Goal: Transaction & Acquisition: Purchase product/service

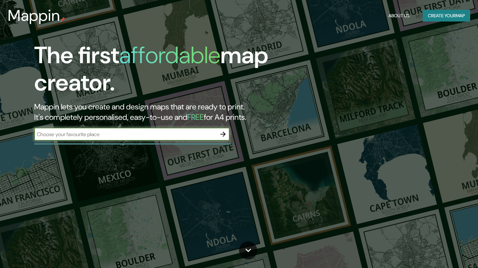
click at [104, 134] on input "text" at bounding box center [125, 133] width 182 height 7
type input "fol"
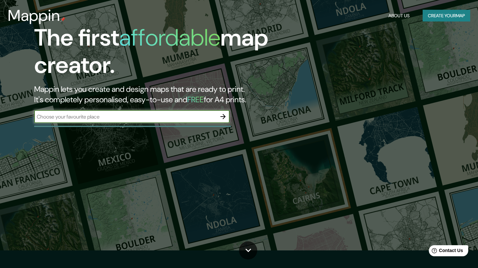
click at [88, 117] on input "text" at bounding box center [125, 116] width 182 height 7
paste input "[US_STATE]"
type input "[US_STATE]"
click at [222, 116] on icon "button" at bounding box center [222, 116] width 5 height 5
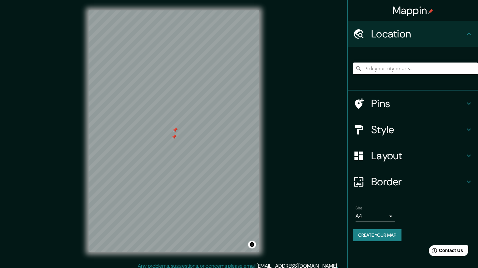
click at [400, 100] on h4 "Pins" at bounding box center [418, 103] width 94 height 13
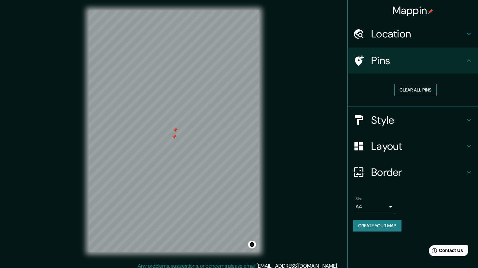
click at [411, 91] on button "Clear all pins" at bounding box center [415, 90] width 42 height 12
click at [404, 62] on h4 "Pins" at bounding box center [418, 60] width 94 height 13
drag, startPoint x: 404, startPoint y: 37, endPoint x: 399, endPoint y: 45, distance: 8.9
click at [404, 37] on h4 "Location" at bounding box center [418, 33] width 94 height 13
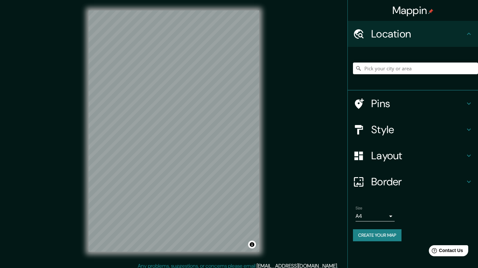
click at [407, 130] on h4 "Style" at bounding box center [418, 129] width 94 height 13
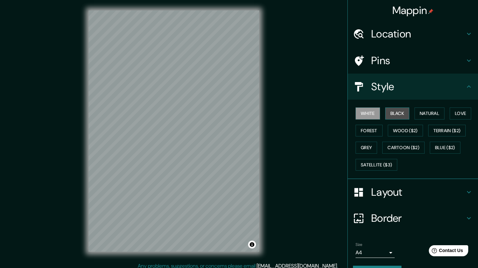
click at [397, 111] on button "Black" at bounding box center [397, 113] width 24 height 12
click at [396, 114] on button "Black" at bounding box center [397, 113] width 24 height 12
click at [362, 113] on button "White" at bounding box center [367, 113] width 24 height 12
click at [384, 39] on h4 "Location" at bounding box center [418, 33] width 94 height 13
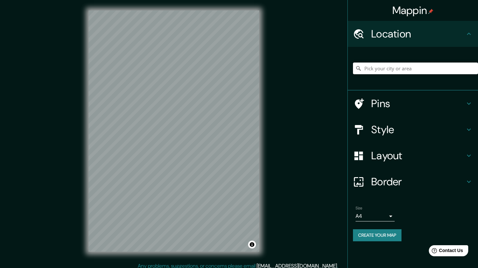
click at [379, 66] on input "Pick your city or area" at bounding box center [415, 68] width 125 height 12
paste input "[US_STATE]"
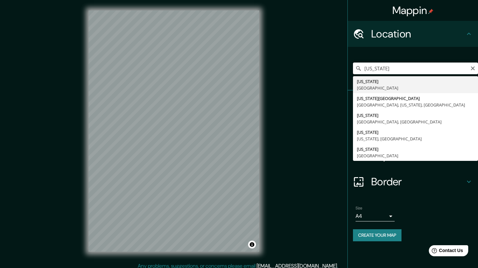
scroll to position [0, 0]
type input "[US_STATE], [GEOGRAPHIC_DATA]"
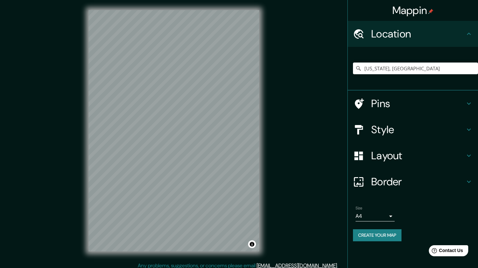
scroll to position [0, 0]
click at [391, 125] on h4 "Style" at bounding box center [418, 129] width 94 height 13
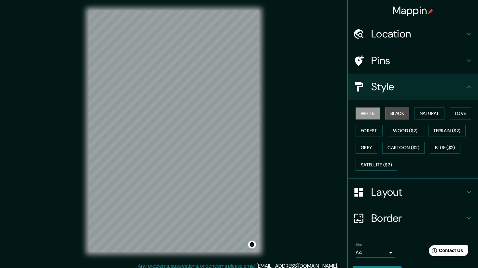
click at [395, 114] on button "Black" at bounding box center [397, 113] width 24 height 12
click at [442, 113] on button "Natural" at bounding box center [429, 113] width 30 height 12
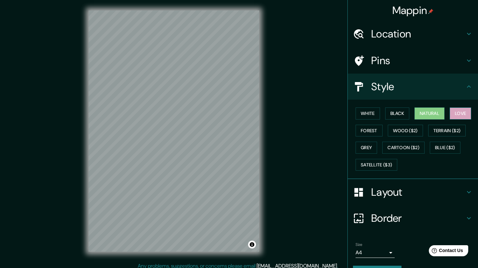
click at [460, 113] on button "Love" at bounding box center [459, 113] width 21 height 12
click at [373, 130] on button "Forest" at bounding box center [368, 131] width 27 height 12
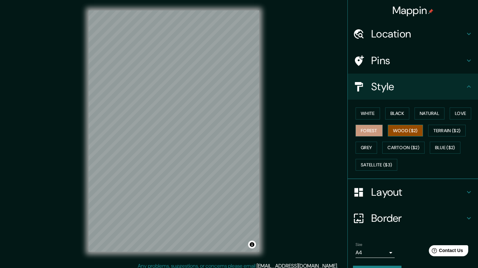
click at [404, 128] on button "Wood ($2)" at bounding box center [404, 131] width 35 height 12
click at [363, 116] on button "White" at bounding box center [367, 113] width 24 height 12
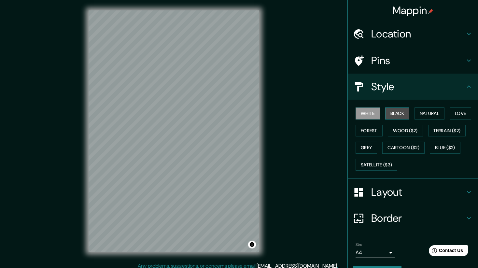
click at [402, 114] on button "Black" at bounding box center [397, 113] width 24 height 12
click at [432, 113] on button "Natural" at bounding box center [429, 113] width 30 height 12
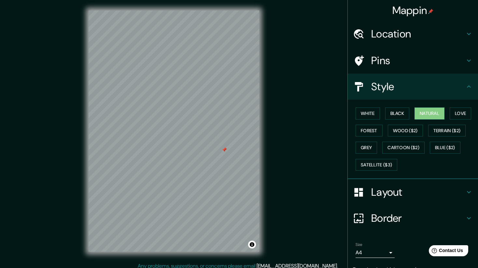
click at [223, 150] on div at bounding box center [224, 149] width 5 height 5
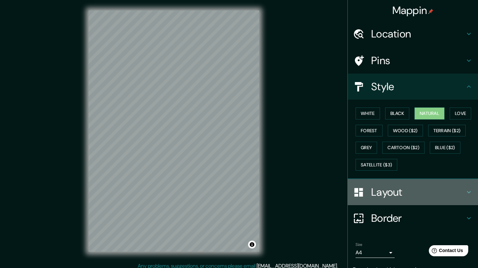
click at [417, 187] on h4 "Layout" at bounding box center [418, 191] width 94 height 13
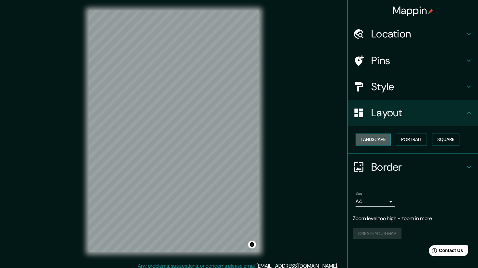
click at [378, 138] on button "Landscape" at bounding box center [372, 139] width 35 height 12
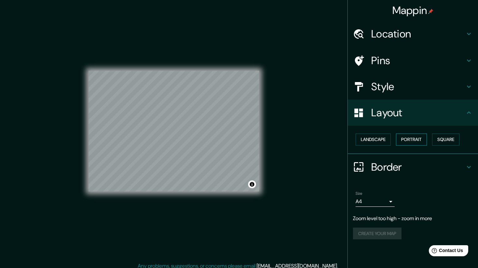
click at [412, 138] on button "Portrait" at bounding box center [411, 139] width 31 height 12
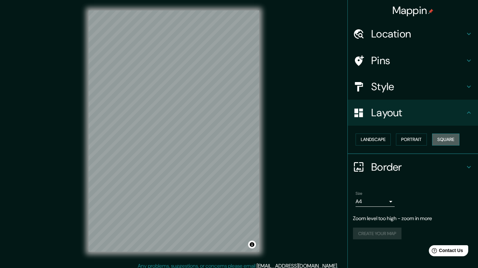
click at [449, 139] on button "Square" at bounding box center [445, 139] width 27 height 12
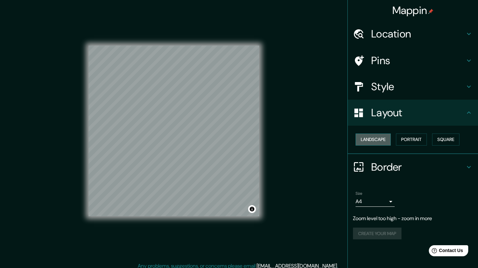
click at [367, 140] on button "Landscape" at bounding box center [372, 139] width 35 height 12
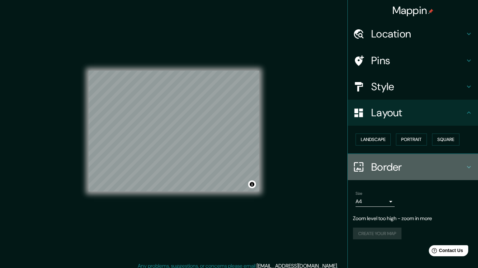
click at [389, 170] on h4 "Border" at bounding box center [418, 166] width 94 height 13
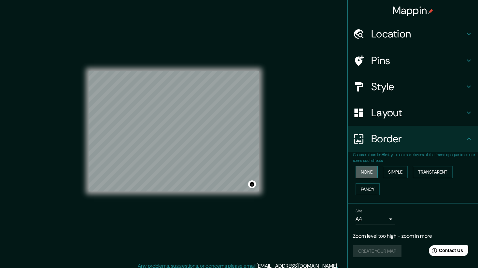
click at [364, 171] on button "None" at bounding box center [366, 172] width 22 height 12
click at [393, 171] on button "Simple" at bounding box center [395, 172] width 25 height 12
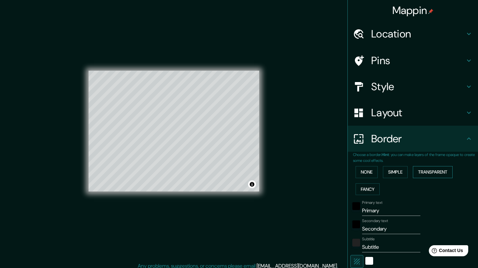
click at [425, 172] on button "Transparent" at bounding box center [432, 172] width 40 height 12
click at [369, 188] on button "Fancy" at bounding box center [367, 189] width 24 height 12
click at [367, 173] on button "None" at bounding box center [366, 172] width 22 height 12
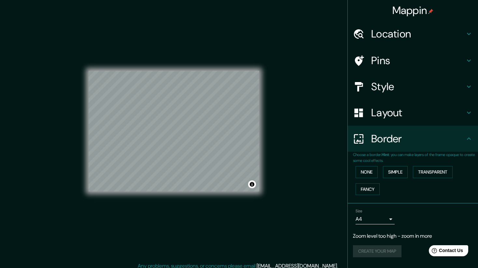
scroll to position [4, 0]
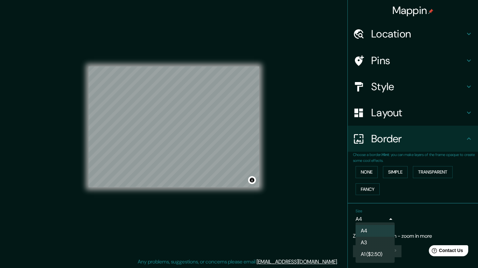
click at [388, 220] on body "Mappin Location [US_STATE], [GEOGRAPHIC_DATA] Pins Style Layout Border Choose a…" at bounding box center [239, 130] width 478 height 268
click at [374, 244] on li "A3" at bounding box center [374, 242] width 39 height 12
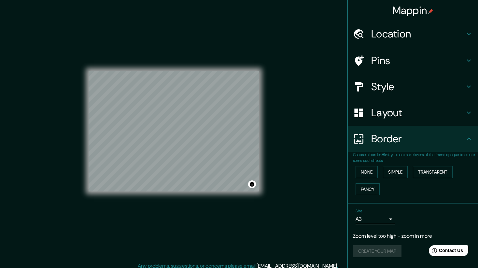
click at [404, 33] on h4 "Location" at bounding box center [418, 33] width 94 height 13
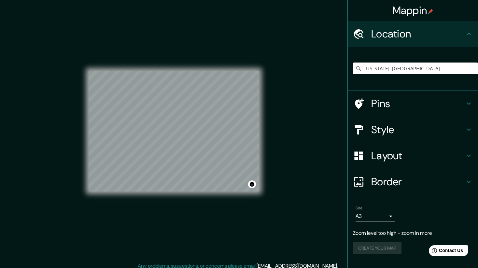
scroll to position [0, 0]
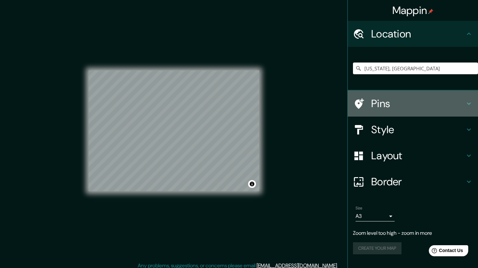
click at [396, 104] on h4 "Pins" at bounding box center [418, 103] width 94 height 13
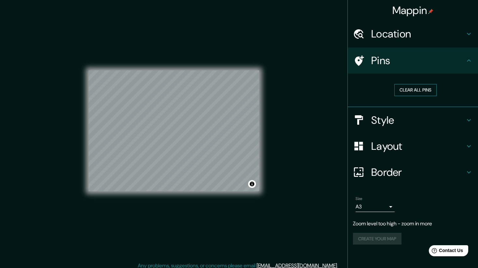
scroll to position [0, 0]
click at [418, 91] on button "Clear all pins" at bounding box center [415, 90] width 42 height 12
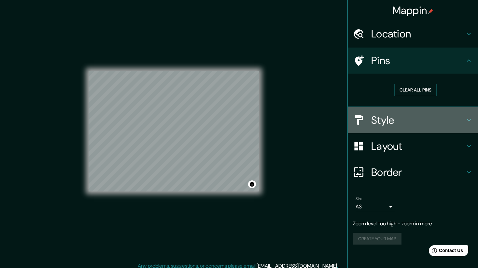
click at [395, 115] on h4 "Style" at bounding box center [418, 120] width 94 height 13
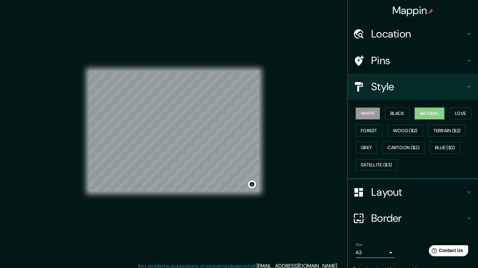
click at [368, 115] on button "White" at bounding box center [367, 113] width 24 height 12
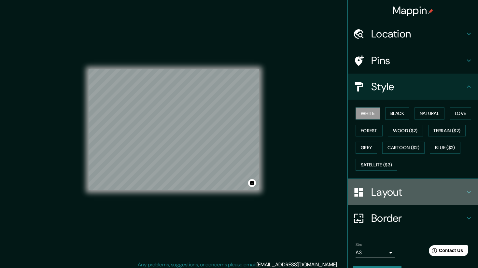
click at [404, 192] on h4 "Layout" at bounding box center [418, 191] width 94 height 13
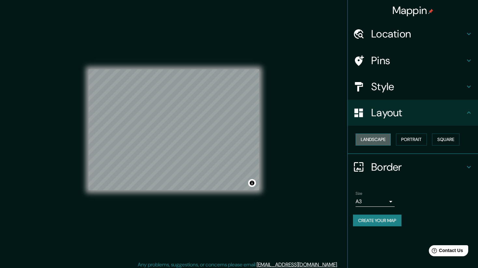
click at [378, 139] on button "Landscape" at bounding box center [372, 139] width 35 height 12
click at [385, 162] on h4 "Border" at bounding box center [418, 166] width 94 height 13
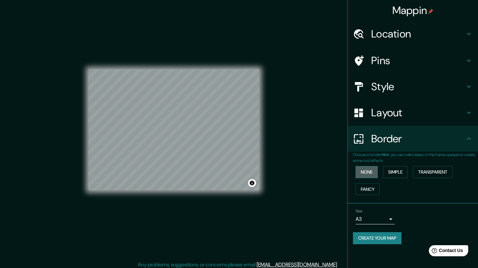
click at [370, 174] on button "None" at bounding box center [366, 172] width 22 height 12
drag, startPoint x: 399, startPoint y: 110, endPoint x: 399, endPoint y: 99, distance: 10.7
click at [399, 110] on h4 "Layout" at bounding box center [418, 112] width 94 height 13
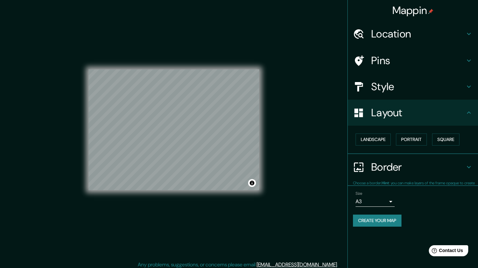
click at [398, 91] on h4 "Style" at bounding box center [418, 86] width 94 height 13
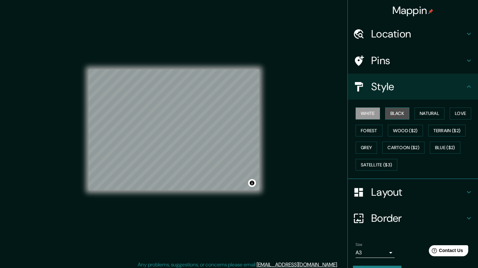
click at [400, 114] on button "Black" at bounding box center [397, 113] width 24 height 12
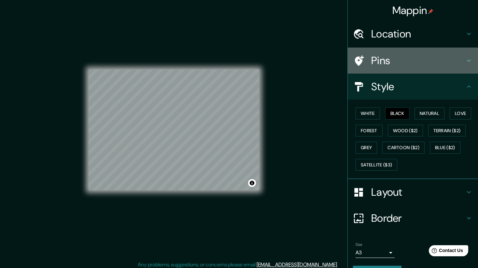
click at [404, 55] on h4 "Pins" at bounding box center [418, 60] width 94 height 13
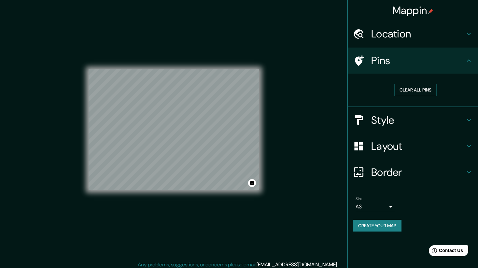
click at [402, 38] on h4 "Location" at bounding box center [418, 33] width 94 height 13
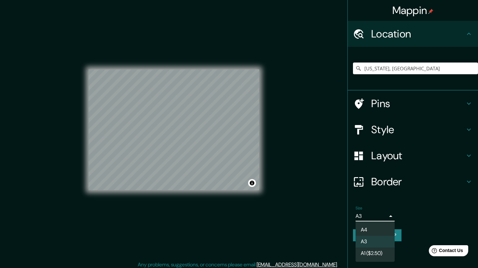
click at [385, 219] on body "Mappin Location [US_STATE], [GEOGRAPHIC_DATA] Pins Style Layout Border Choose a…" at bounding box center [239, 133] width 478 height 268
click at [377, 229] on li "A4" at bounding box center [374, 230] width 39 height 12
type input "single"
click at [293, 179] on div "Mappin Location [US_STATE], [GEOGRAPHIC_DATA] Pins Style Layout Border Choose a…" at bounding box center [239, 135] width 478 height 272
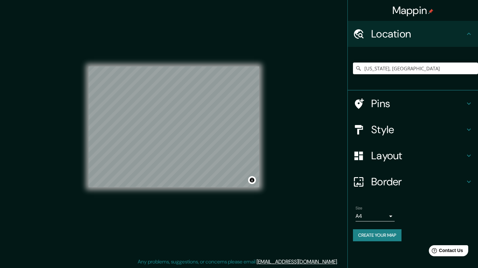
scroll to position [0, 0]
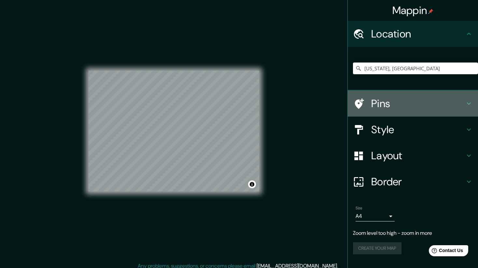
click at [407, 109] on h4 "Pins" at bounding box center [418, 103] width 94 height 13
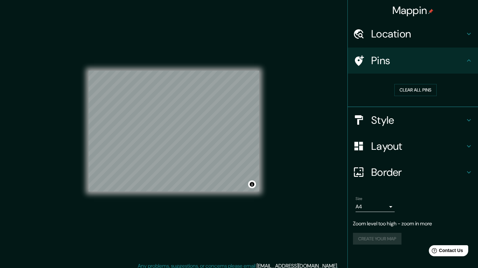
click at [395, 63] on h4 "Pins" at bounding box center [418, 60] width 94 height 13
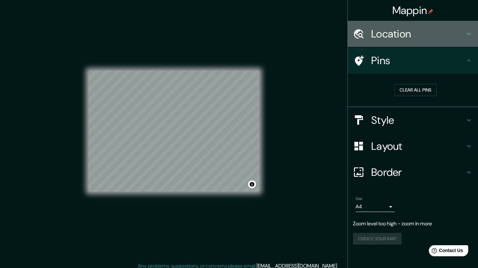
click at [392, 40] on h4 "Location" at bounding box center [418, 33] width 94 height 13
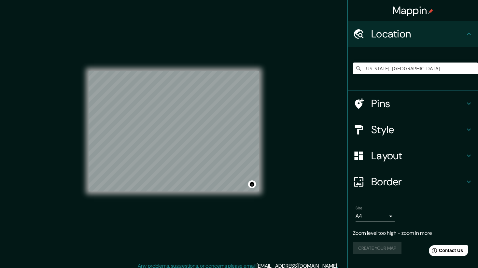
click at [397, 129] on h4 "Style" at bounding box center [418, 129] width 94 height 13
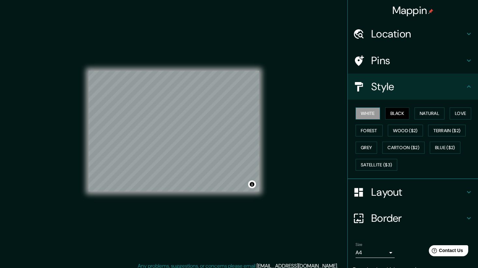
click at [374, 115] on button "White" at bounding box center [367, 113] width 24 height 12
click at [404, 8] on h4 "Mappin" at bounding box center [412, 10] width 41 height 13
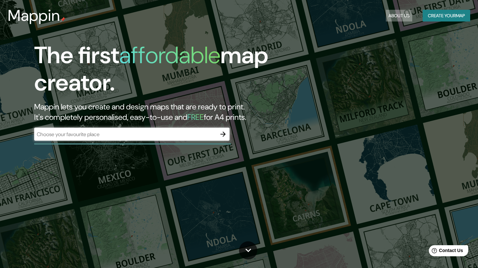
click at [406, 11] on button "About Us" at bounding box center [398, 16] width 26 height 12
click at [304, 136] on div "The first affordable map creator. Mappin lets you create and design maps that a…" at bounding box center [239, 134] width 478 height 268
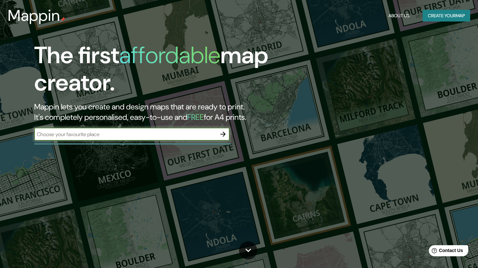
click at [68, 135] on input "text" at bounding box center [125, 133] width 182 height 7
paste input "[URL][DOMAIN_NAME]"
type input "floral"
click at [222, 133] on icon "button" at bounding box center [222, 133] width 5 height 5
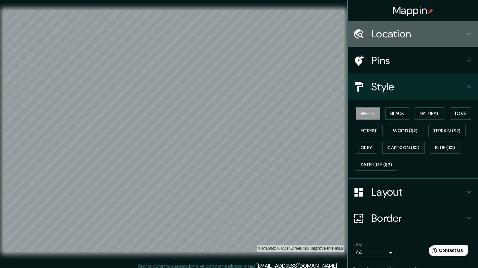
click at [411, 38] on h4 "Location" at bounding box center [418, 33] width 94 height 13
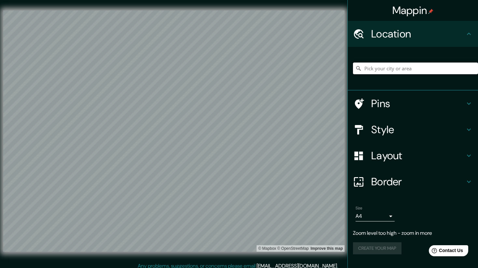
click at [382, 70] on input "Pick your city or area" at bounding box center [415, 68] width 125 height 12
click at [390, 128] on h4 "Style" at bounding box center [418, 129] width 94 height 13
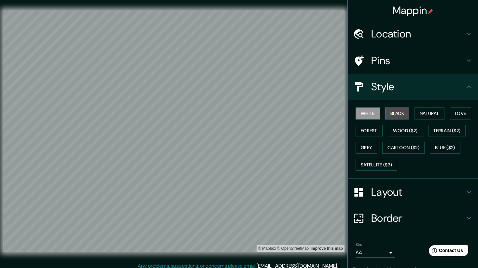
click at [390, 115] on button "Black" at bounding box center [397, 113] width 24 height 12
click at [424, 114] on button "Natural" at bounding box center [429, 113] width 30 height 12
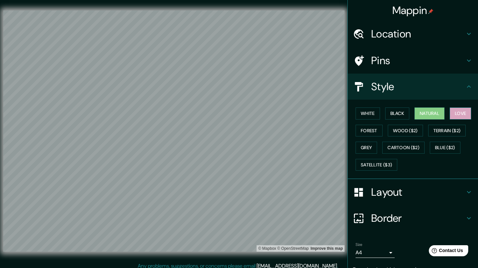
click at [469, 112] on button "Love" at bounding box center [459, 113] width 21 height 12
click at [413, 129] on button "Wood ($2)" at bounding box center [404, 131] width 35 height 12
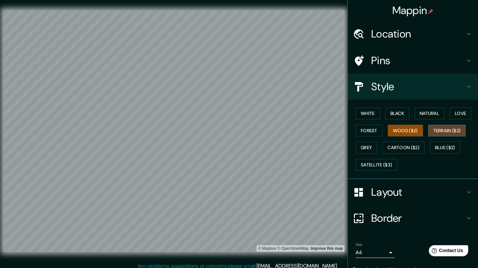
click at [450, 133] on button "Terrain ($2)" at bounding box center [447, 131] width 38 height 12
click at [366, 130] on button "Forest" at bounding box center [368, 131] width 27 height 12
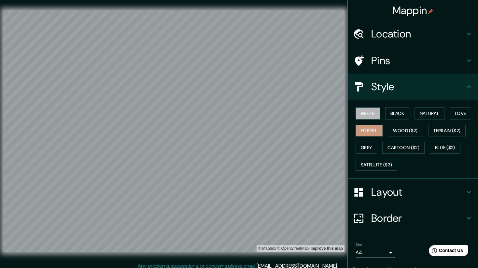
click at [372, 116] on button "White" at bounding box center [367, 113] width 24 height 12
click at [398, 115] on button "Black" at bounding box center [397, 113] width 24 height 12
click at [368, 114] on button "White" at bounding box center [367, 113] width 24 height 12
click at [394, 113] on button "Black" at bounding box center [397, 113] width 24 height 12
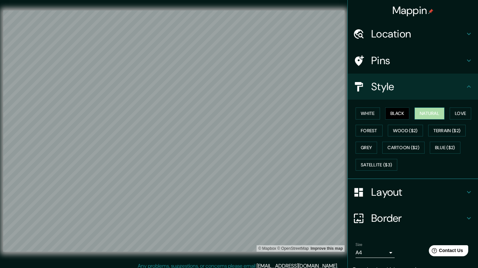
click at [429, 112] on button "Natural" at bounding box center [429, 113] width 30 height 12
click at [463, 112] on button "Love" at bounding box center [459, 113] width 21 height 12
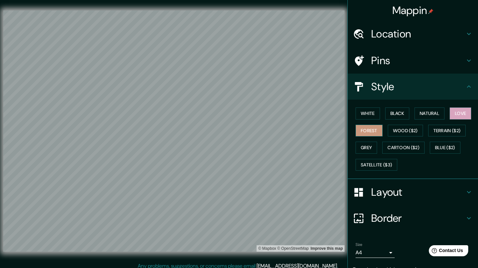
click at [368, 132] on button "Forest" at bounding box center [368, 131] width 27 height 12
click at [374, 116] on button "White" at bounding box center [367, 113] width 24 height 12
click at [398, 115] on button "Black" at bounding box center [397, 113] width 24 height 12
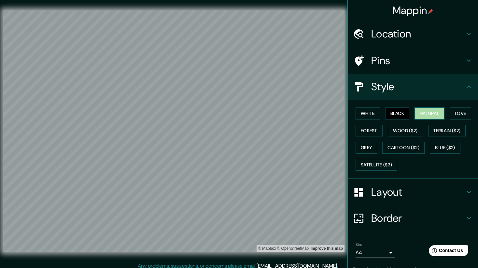
click at [430, 112] on button "Natural" at bounding box center [429, 113] width 30 height 12
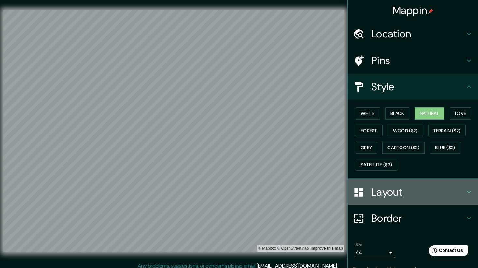
click at [388, 194] on h4 "Layout" at bounding box center [418, 191] width 94 height 13
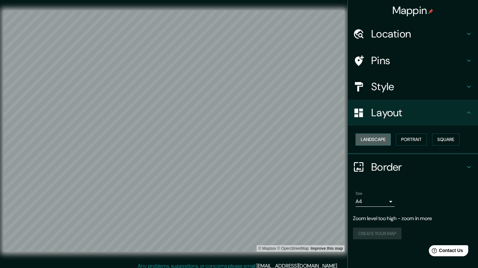
click at [379, 139] on button "Landscape" at bounding box center [372, 139] width 35 height 12
click at [406, 139] on button "Portrait" at bounding box center [411, 139] width 31 height 12
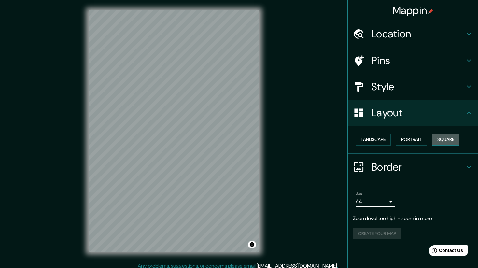
click at [439, 139] on button "Square" at bounding box center [445, 139] width 27 height 12
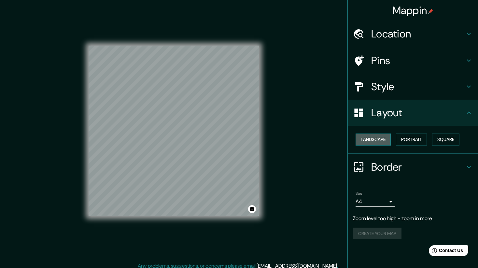
click at [376, 137] on button "Landscape" at bounding box center [372, 139] width 35 height 12
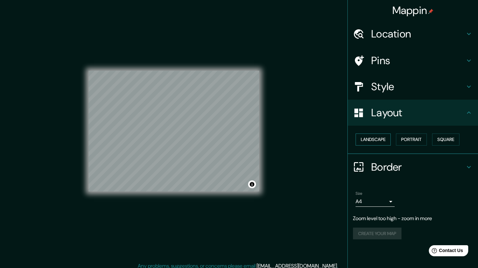
click at [378, 142] on button "Landscape" at bounding box center [372, 139] width 35 height 12
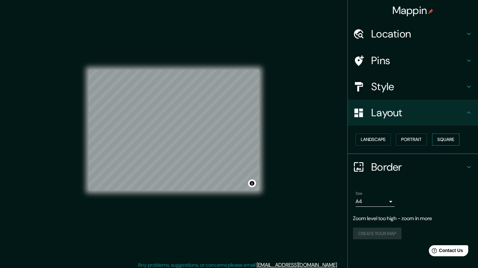
click at [442, 143] on button "Square" at bounding box center [445, 139] width 27 height 12
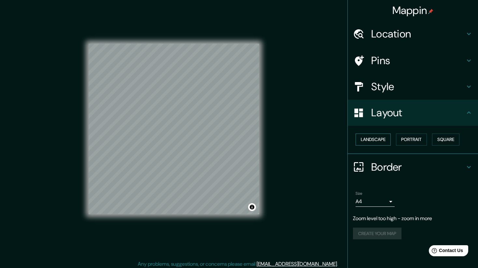
click at [379, 142] on button "Landscape" at bounding box center [372, 139] width 35 height 12
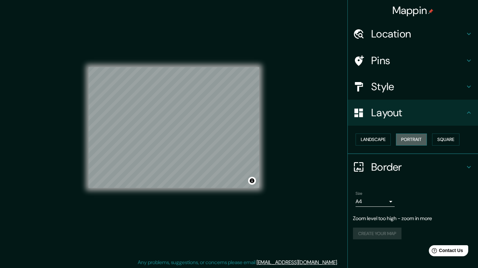
click at [413, 142] on button "Portrait" at bounding box center [411, 139] width 31 height 12
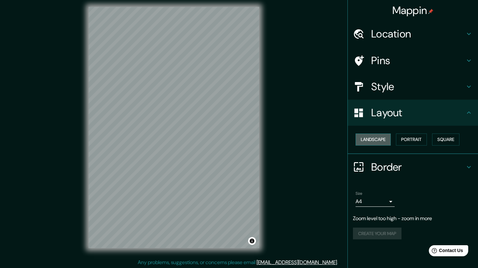
click at [373, 141] on button "Landscape" at bounding box center [372, 139] width 35 height 12
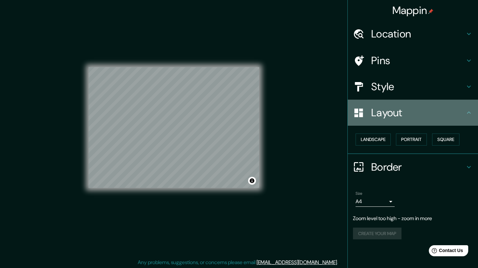
click at [393, 116] on h4 "Layout" at bounding box center [418, 112] width 94 height 13
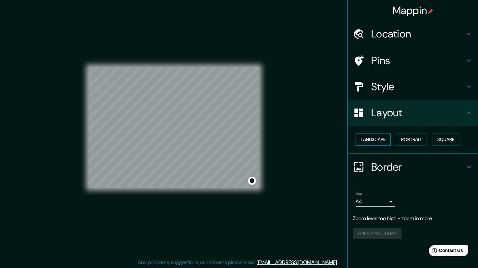
click at [371, 145] on button "Landscape" at bounding box center [372, 139] width 35 height 12
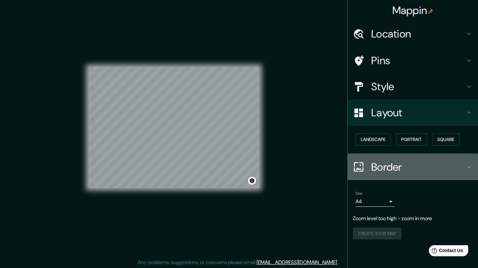
click at [403, 165] on h4 "Border" at bounding box center [418, 166] width 94 height 13
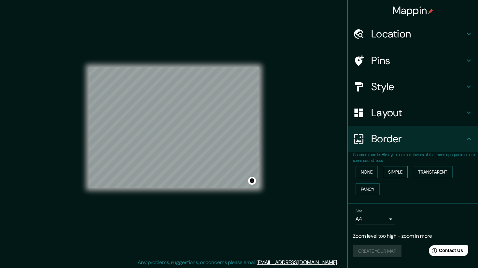
scroll to position [4, 0]
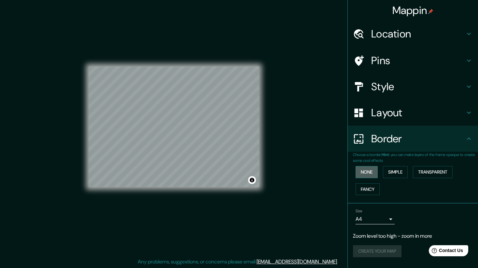
click at [372, 172] on button "None" at bounding box center [366, 172] width 22 height 12
click at [396, 171] on button "Simple" at bounding box center [395, 172] width 25 height 12
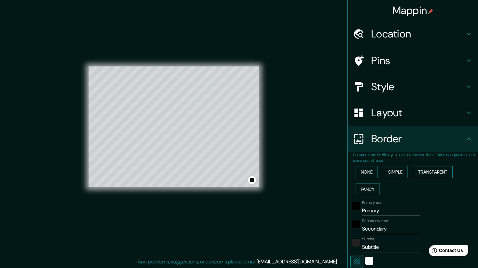
click at [428, 173] on button "Transparent" at bounding box center [432, 172] width 40 height 12
click at [370, 189] on button "Fancy" at bounding box center [367, 189] width 24 height 12
click at [371, 173] on button "None" at bounding box center [366, 172] width 22 height 12
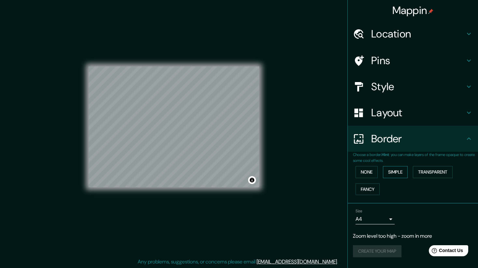
click at [393, 174] on button "Simple" at bounding box center [395, 172] width 25 height 12
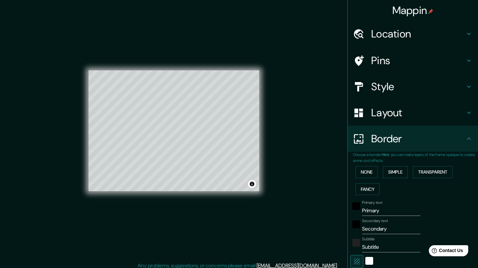
scroll to position [0, 0]
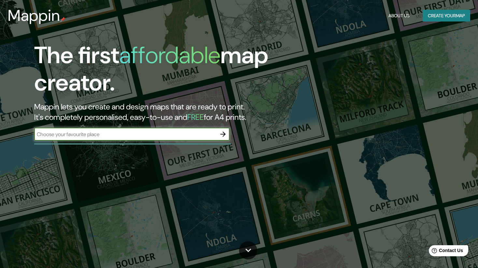
click at [173, 135] on input "text" at bounding box center [125, 133] width 182 height 7
click at [173, 134] on input "text" at bounding box center [125, 133] width 182 height 7
type input "xiamen"
click at [224, 134] on icon "button" at bounding box center [223, 134] width 8 height 8
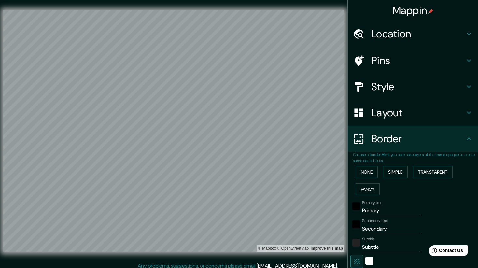
click at [413, 58] on h4 "Pins" at bounding box center [418, 60] width 94 height 13
type input "466"
type input "93"
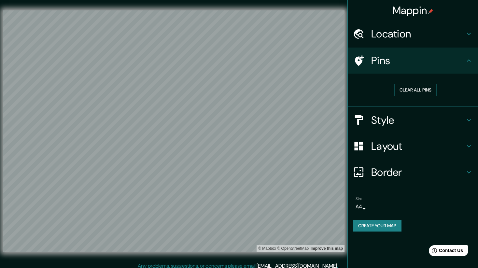
click at [394, 175] on h4 "Border" at bounding box center [418, 172] width 94 height 13
type input "466"
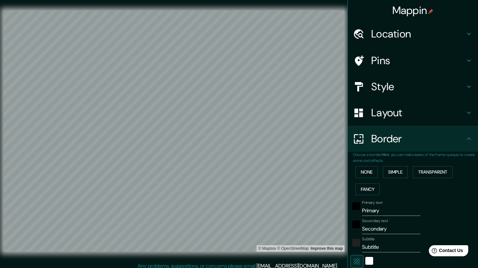
click at [406, 145] on div "Border" at bounding box center [412, 139] width 130 height 26
drag, startPoint x: 460, startPoint y: 146, endPoint x: 464, endPoint y: 143, distance: 5.1
click at [460, 146] on div "Border" at bounding box center [412, 139] width 130 height 26
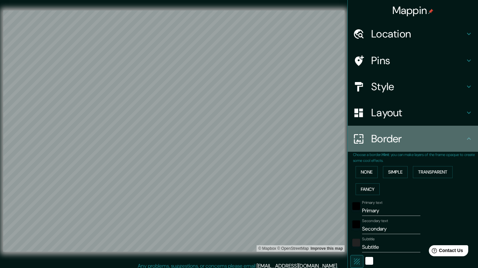
click at [470, 139] on icon at bounding box center [468, 138] width 4 height 2
click at [469, 138] on icon at bounding box center [469, 139] width 8 height 8
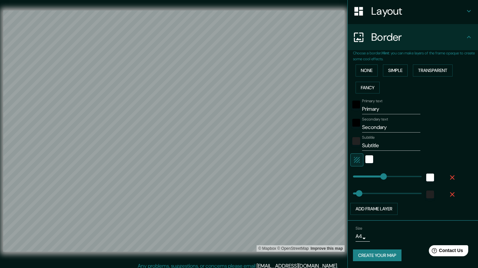
scroll to position [102, 0]
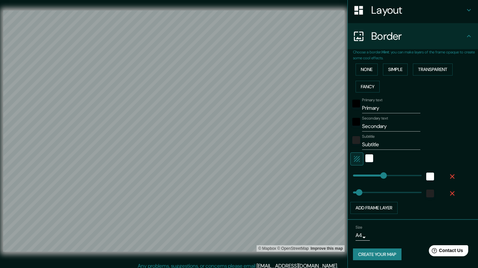
type input "93"
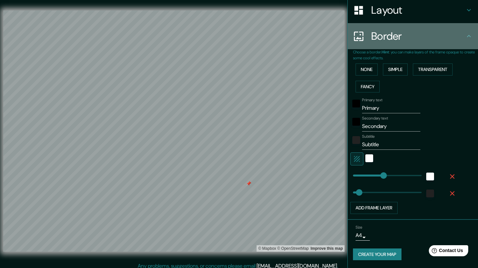
click at [468, 36] on icon at bounding box center [468, 36] width 4 height 2
click at [470, 37] on icon at bounding box center [469, 36] width 8 height 8
click at [390, 35] on h4 "Border" at bounding box center [418, 36] width 94 height 13
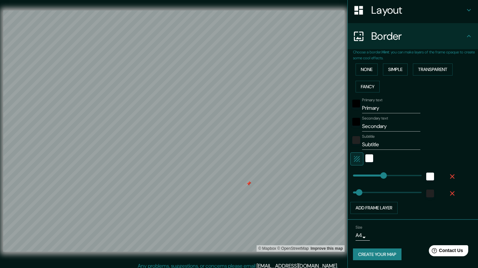
click at [355, 37] on icon at bounding box center [358, 36] width 11 height 11
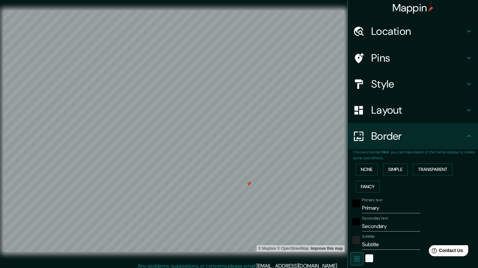
scroll to position [0, 0]
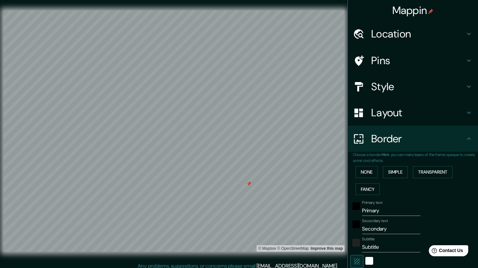
click at [409, 61] on h4 "Pins" at bounding box center [418, 60] width 94 height 13
type input "466"
type input "93"
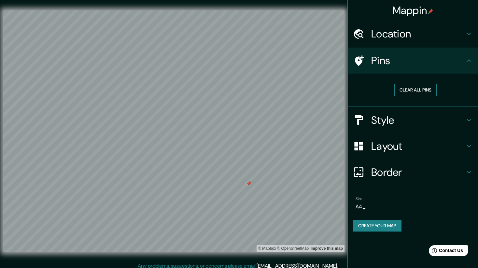
click at [410, 93] on button "Clear all pins" at bounding box center [415, 90] width 42 height 12
click at [418, 151] on h4 "Layout" at bounding box center [418, 146] width 94 height 13
type input "466"
type input "93"
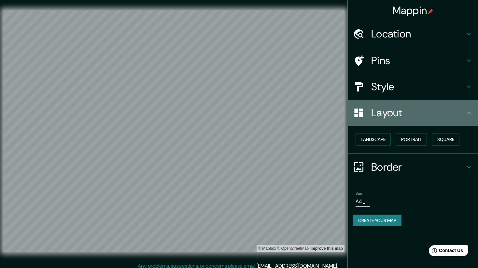
click at [414, 111] on h4 "Layout" at bounding box center [418, 112] width 94 height 13
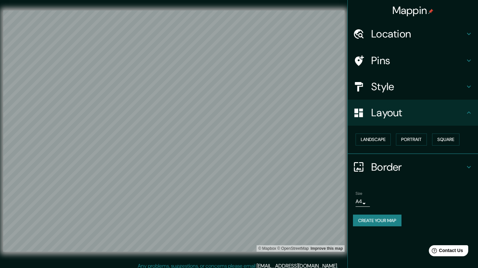
click at [466, 112] on icon at bounding box center [469, 113] width 8 height 8
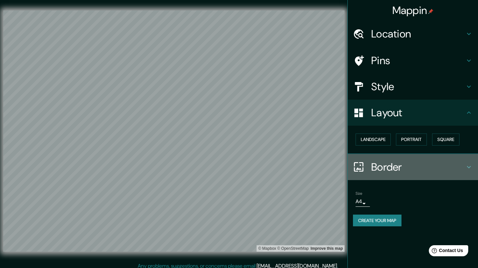
click at [463, 168] on h4 "Border" at bounding box center [418, 166] width 94 height 13
type input "466"
type input "93"
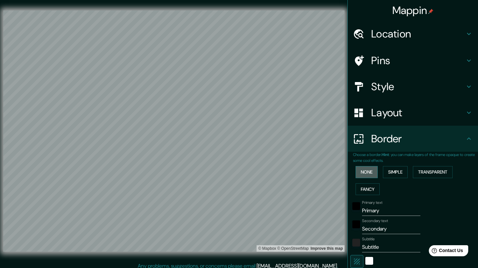
click at [373, 173] on button "None" at bounding box center [366, 172] width 22 height 12
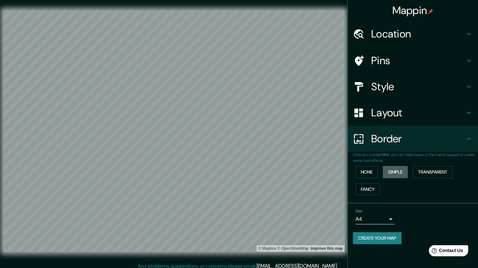
click at [397, 172] on button "Simple" at bounding box center [395, 172] width 25 height 12
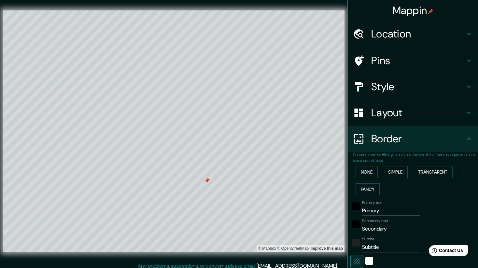
click at [402, 64] on h4 "Pins" at bounding box center [418, 60] width 94 height 13
type input "419"
type input "84"
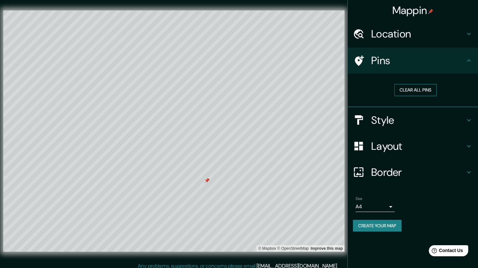
click at [409, 88] on button "Clear all pins" at bounding box center [415, 90] width 42 height 12
click at [415, 177] on h4 "Border" at bounding box center [418, 172] width 94 height 13
type input "419"
type input "84"
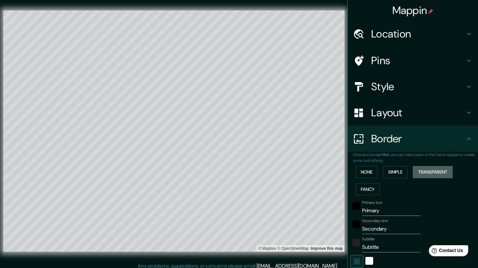
click at [440, 175] on button "Transparent" at bounding box center [432, 172] width 40 height 12
click at [400, 173] on button "Simple" at bounding box center [395, 172] width 25 height 12
click at [371, 190] on button "Fancy" at bounding box center [367, 189] width 24 height 12
click at [396, 172] on button "Simple" at bounding box center [395, 172] width 25 height 12
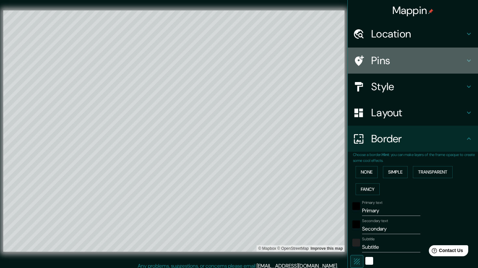
click at [400, 66] on h4 "Pins" at bounding box center [418, 60] width 94 height 13
type input "419"
type input "84"
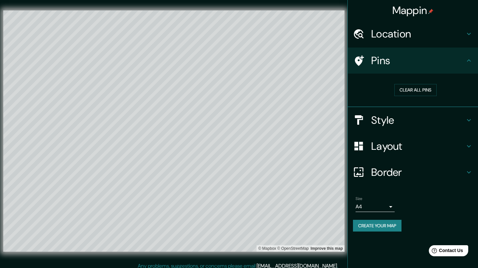
click at [407, 64] on h4 "Pins" at bounding box center [418, 60] width 94 height 13
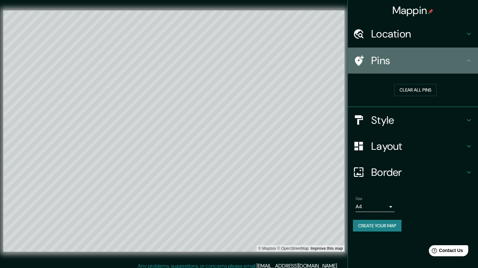
click at [466, 61] on icon at bounding box center [469, 61] width 8 height 8
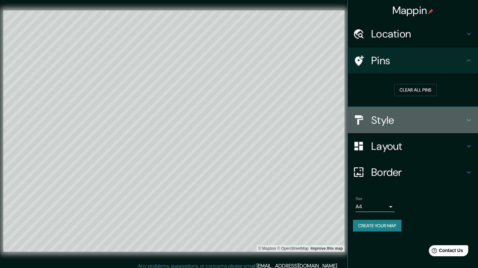
click at [468, 118] on icon at bounding box center [469, 120] width 8 height 8
type input "419"
type input "84"
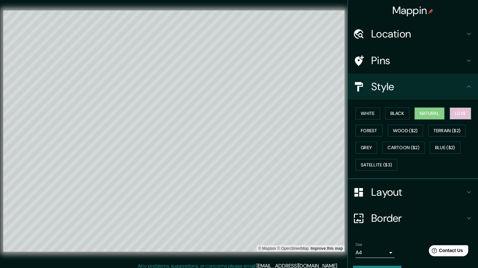
click at [459, 114] on button "Love" at bounding box center [459, 113] width 21 height 12
click at [371, 130] on button "Forest" at bounding box center [368, 131] width 27 height 12
drag, startPoint x: 463, startPoint y: 115, endPoint x: 452, endPoint y: 117, distance: 11.0
click at [463, 115] on button "Love" at bounding box center [459, 113] width 21 height 12
click at [405, 115] on button "Black" at bounding box center [397, 113] width 24 height 12
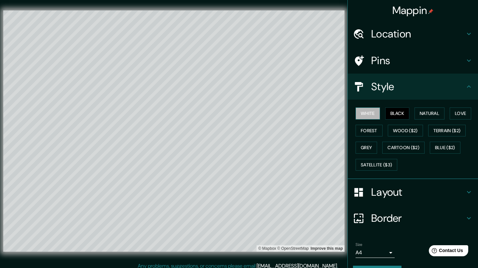
click at [372, 115] on button "White" at bounding box center [367, 113] width 24 height 12
click at [434, 114] on button "Natural" at bounding box center [429, 113] width 30 height 12
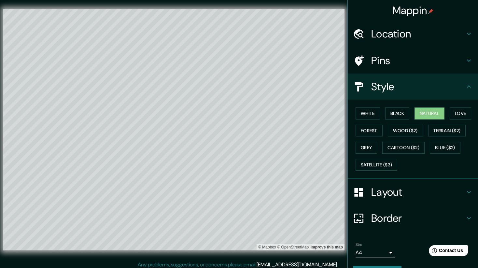
scroll to position [4, 0]
